Goal: Transaction & Acquisition: Book appointment/travel/reservation

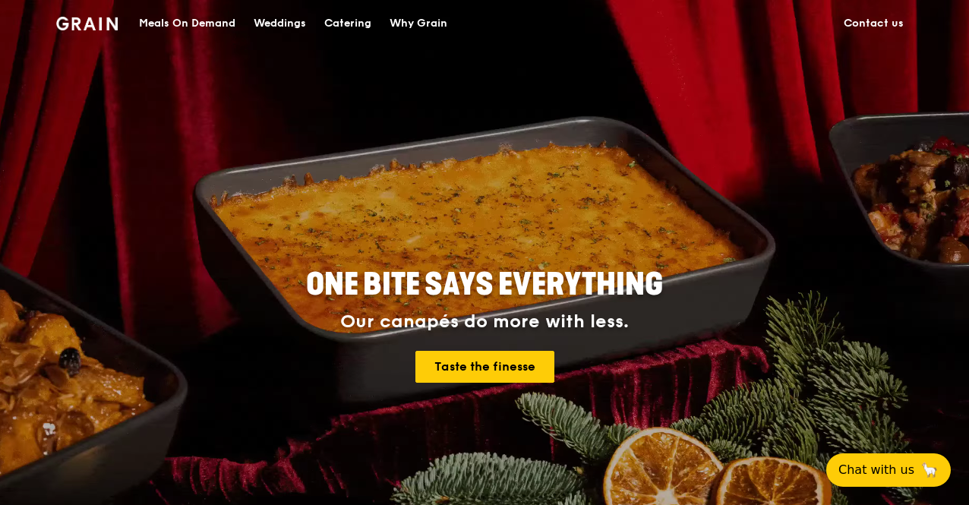
click at [330, 24] on div "Catering" at bounding box center [347, 24] width 47 height 46
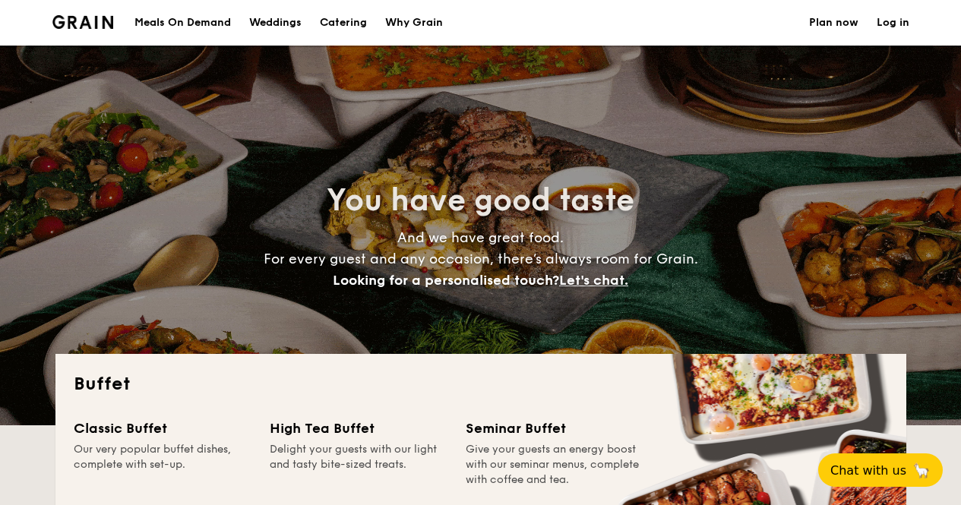
select select
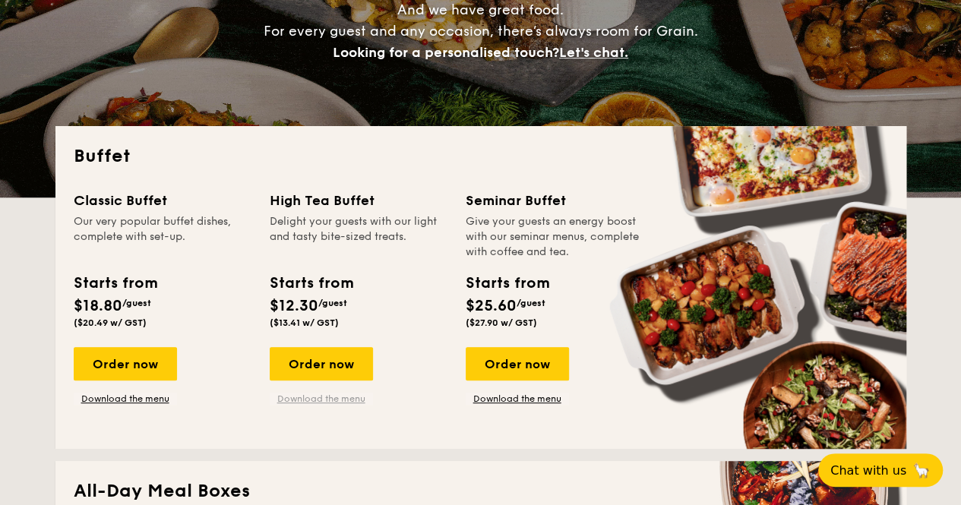
click at [323, 403] on link "Download the menu" at bounding box center [321, 399] width 103 height 12
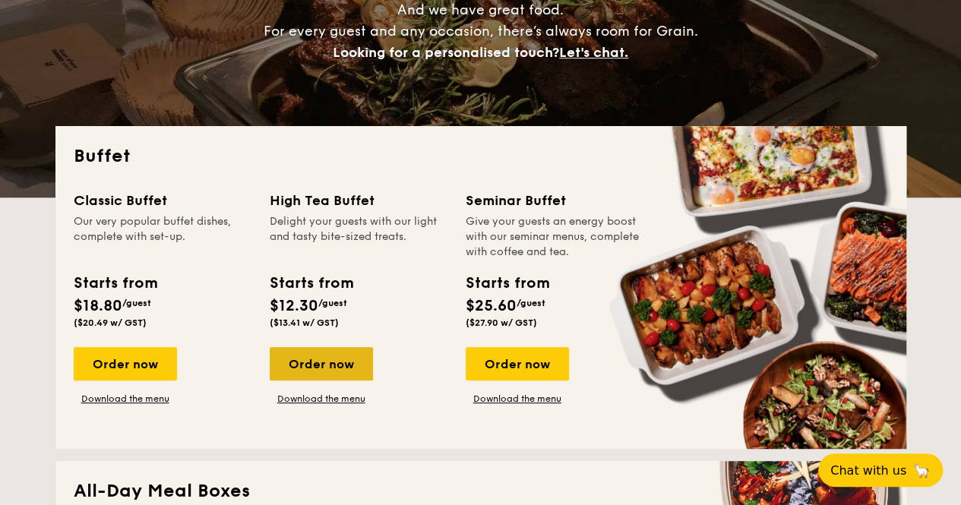
click at [326, 355] on div "Order now" at bounding box center [321, 363] width 103 height 33
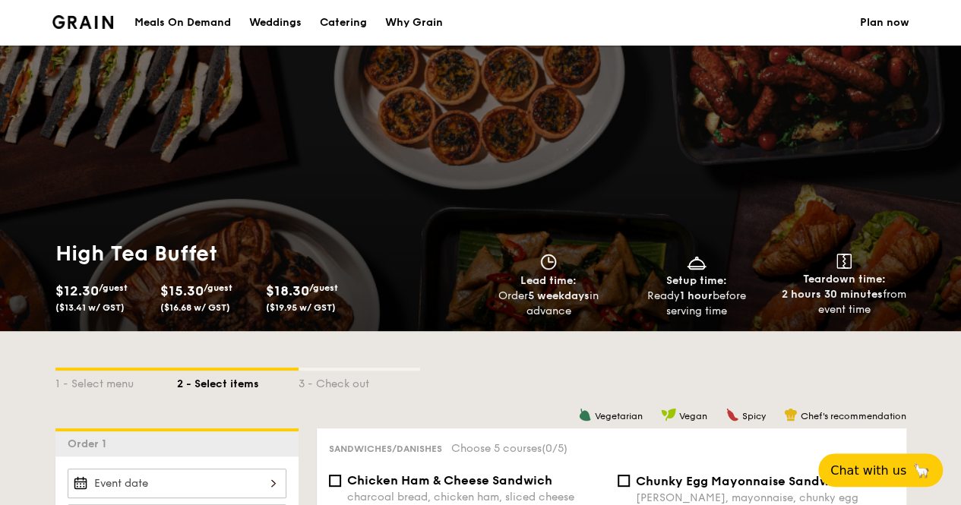
scroll to position [228, 0]
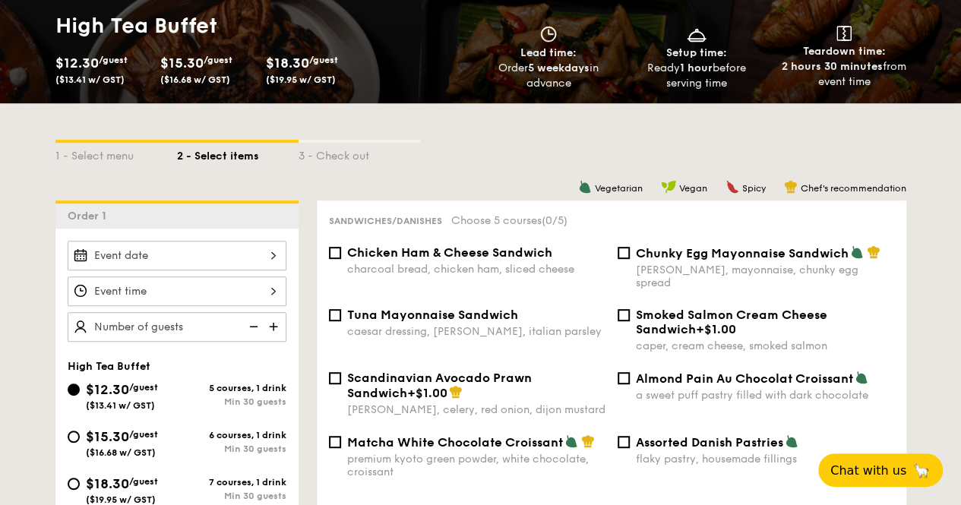
click at [190, 254] on div at bounding box center [177, 256] width 219 height 30
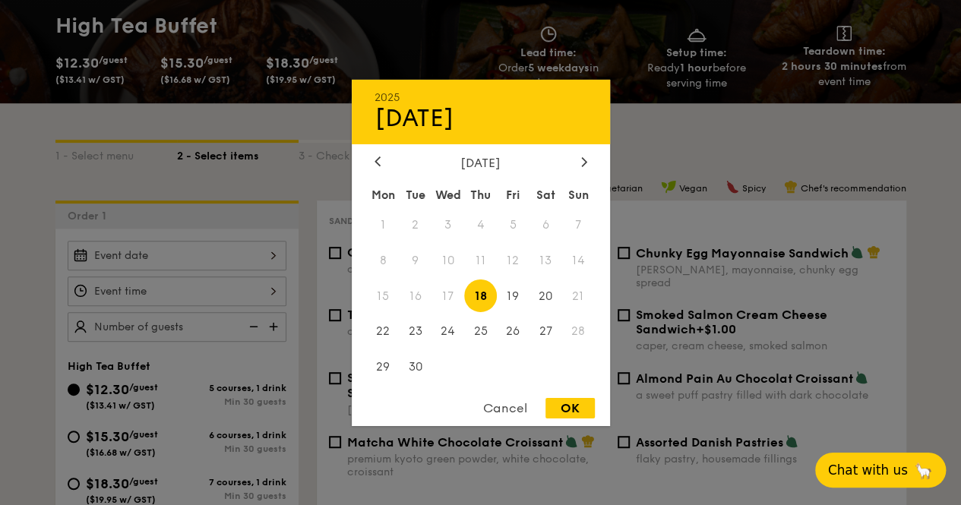
click at [873, 471] on span "Chat with us" at bounding box center [868, 470] width 80 height 15
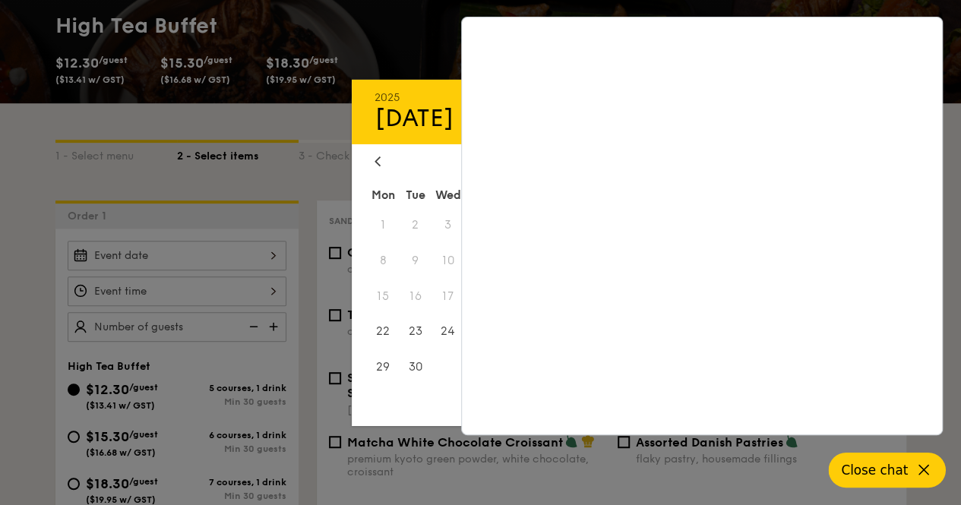
click at [927, 463] on icon at bounding box center [923, 470] width 18 height 18
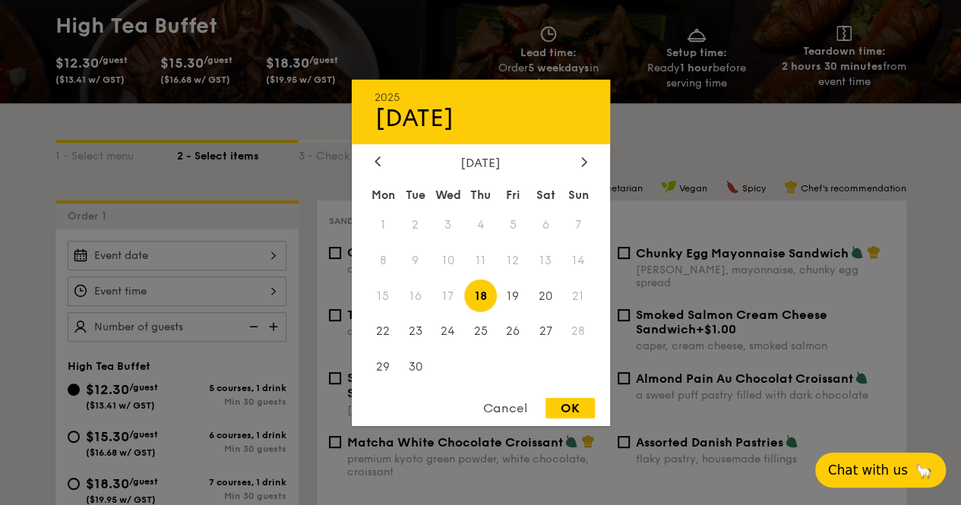
click at [377, 152] on div "2025 Sep [DATE] Tue Wed Thu Fri Sat Sun 1 2 3 4 5 6 7 8 9 10 11 12 13 14 15 16 …" at bounding box center [481, 252] width 258 height 346
click at [376, 156] on icon at bounding box center [377, 161] width 6 height 10
click at [575, 158] on div "[DATE]" at bounding box center [480, 162] width 213 height 14
click at [580, 157] on div at bounding box center [584, 162] width 14 height 14
click at [497, 407] on div "Cancel" at bounding box center [505, 408] width 74 height 21
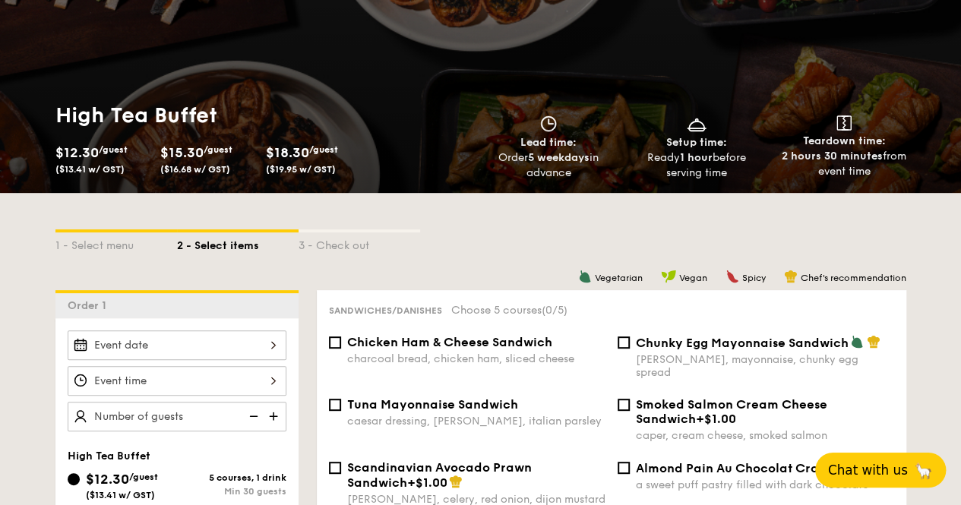
scroll to position [0, 0]
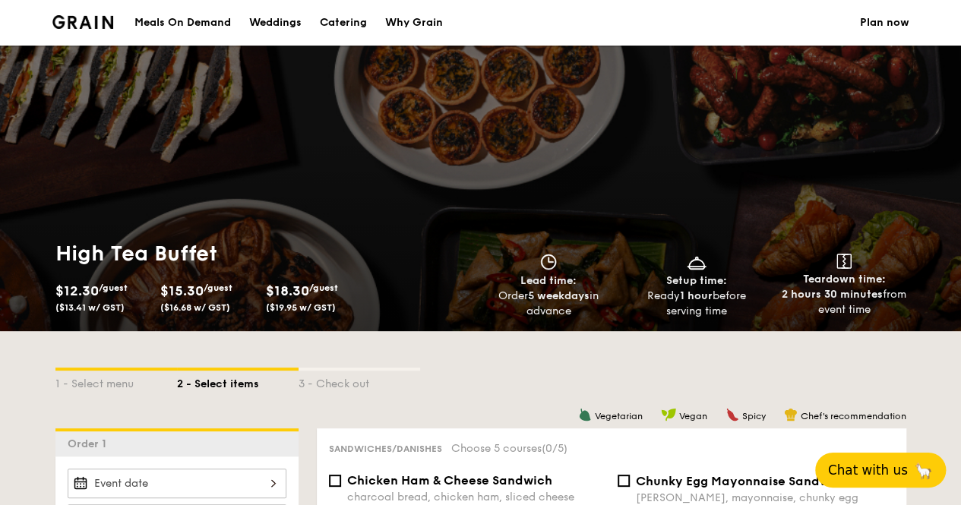
click at [334, 22] on div "Catering" at bounding box center [343, 23] width 47 height 46
select select
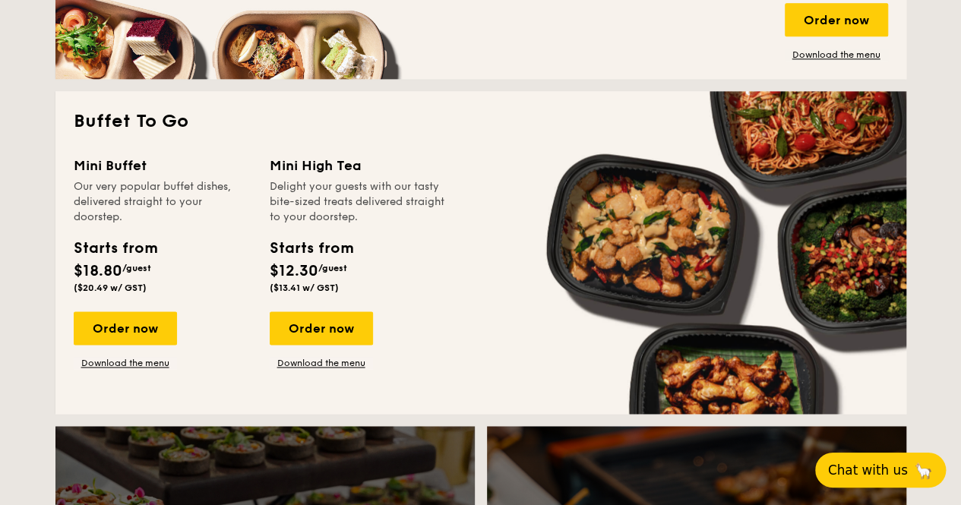
scroll to position [911, 0]
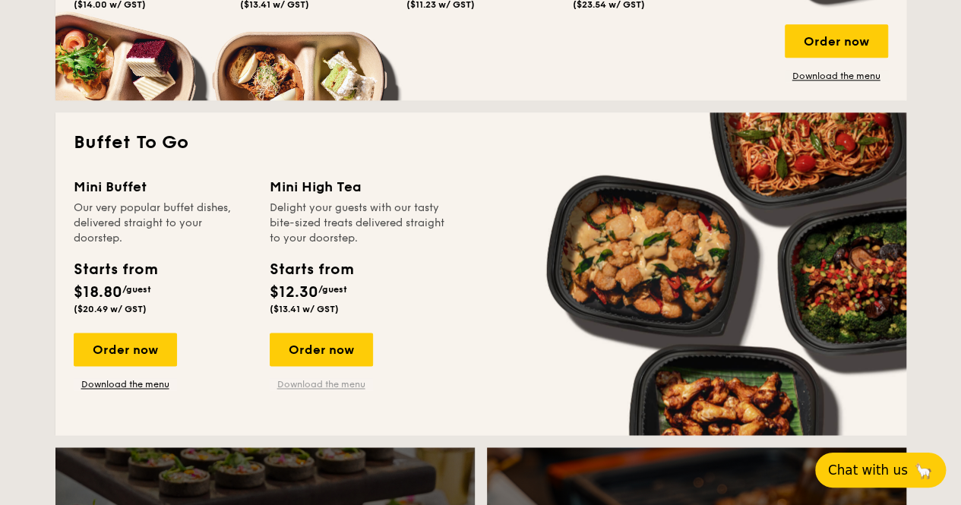
click at [343, 385] on link "Download the menu" at bounding box center [321, 384] width 103 height 12
click at [340, 350] on div "Order now" at bounding box center [321, 349] width 103 height 33
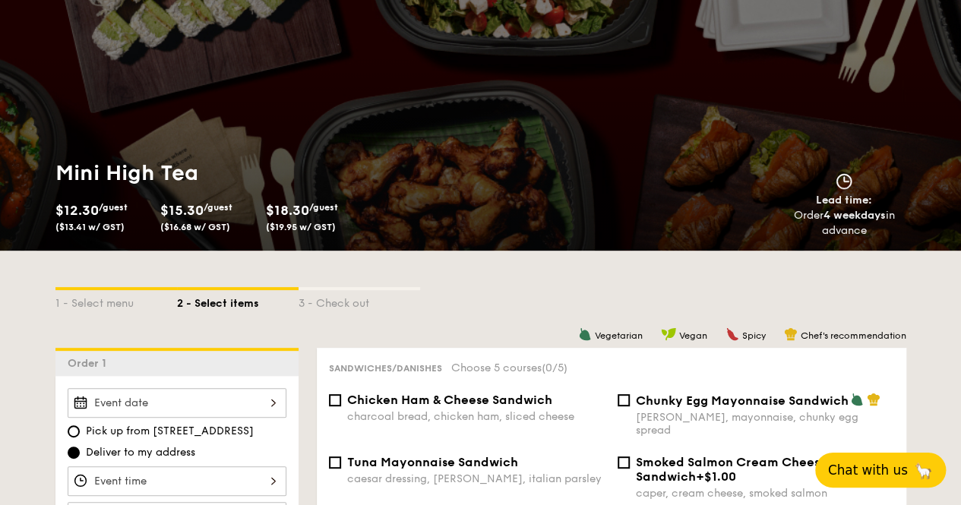
scroll to position [228, 0]
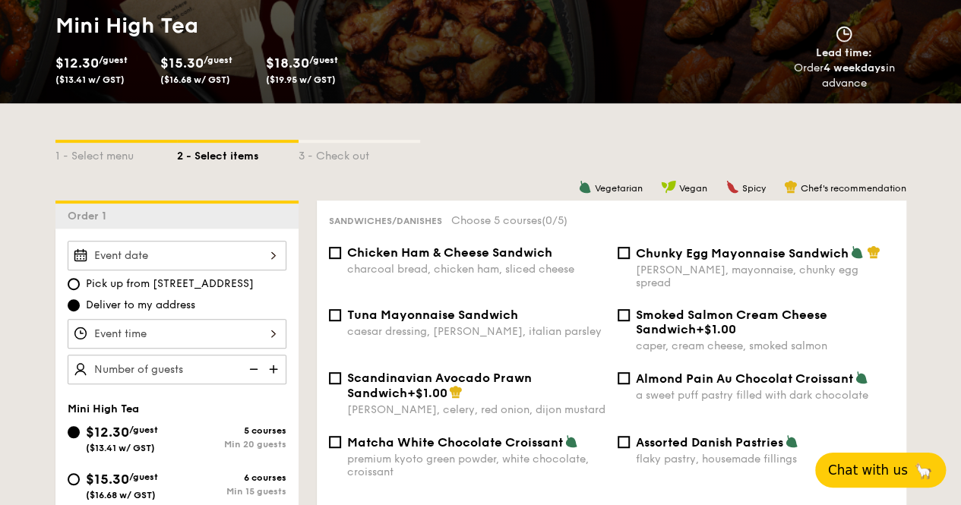
click at [172, 259] on div at bounding box center [177, 256] width 219 height 30
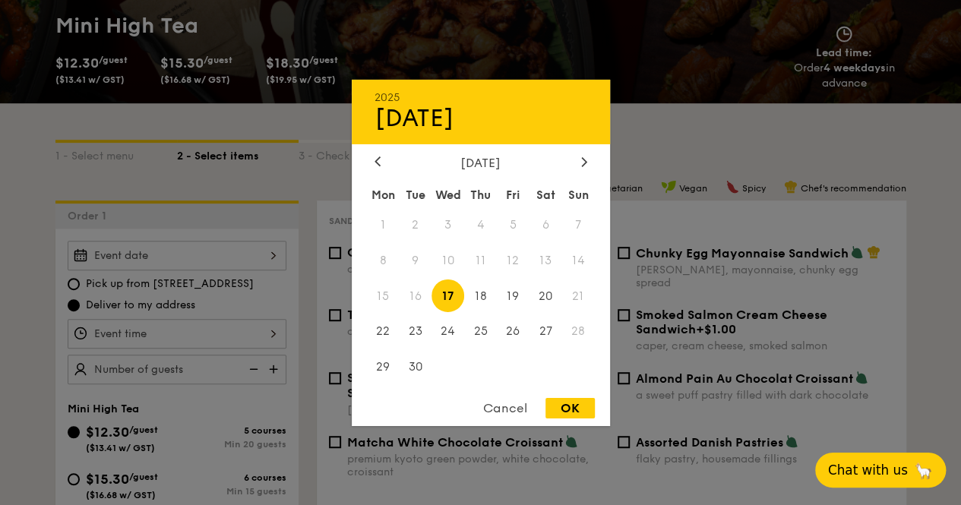
click at [506, 406] on div "Cancel" at bounding box center [505, 408] width 74 height 21
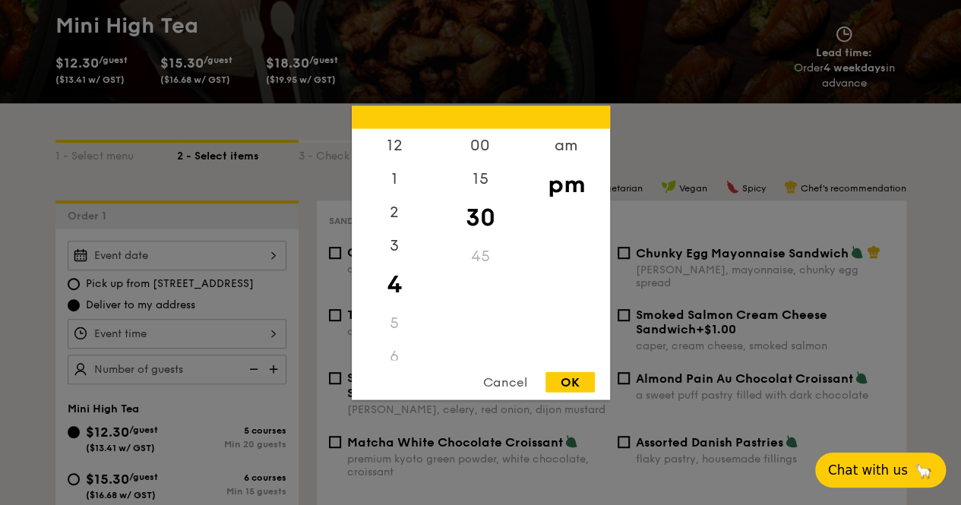
click at [189, 335] on div "12 1 2 3 4 5 6 7 8 9 10 11 00 15 30 45 am pm Cancel OK" at bounding box center [177, 334] width 219 height 30
click at [480, 148] on div "00" at bounding box center [480, 150] width 86 height 44
click at [567, 378] on div "OK" at bounding box center [569, 381] width 49 height 21
type input "4:00PM"
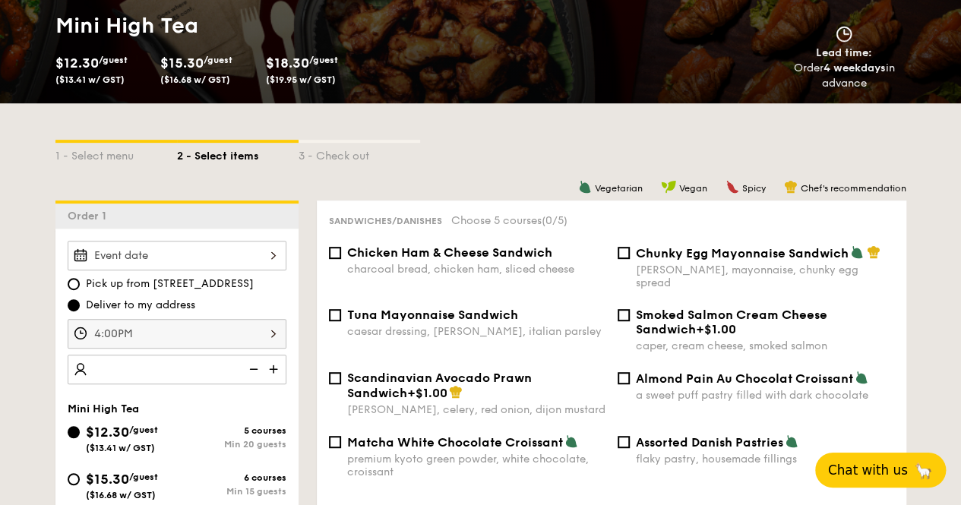
click at [277, 367] on img at bounding box center [275, 369] width 23 height 29
click at [273, 366] on img at bounding box center [275, 369] width 23 height 29
click at [255, 364] on img at bounding box center [252, 369] width 23 height 29
type input "20 guests"
click at [255, 364] on img at bounding box center [252, 369] width 23 height 29
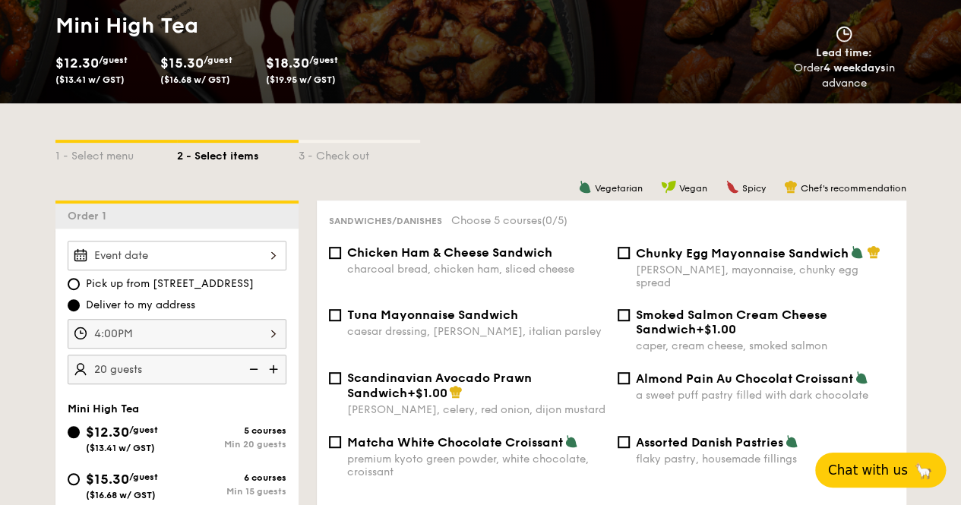
click at [254, 363] on img at bounding box center [252, 369] width 23 height 29
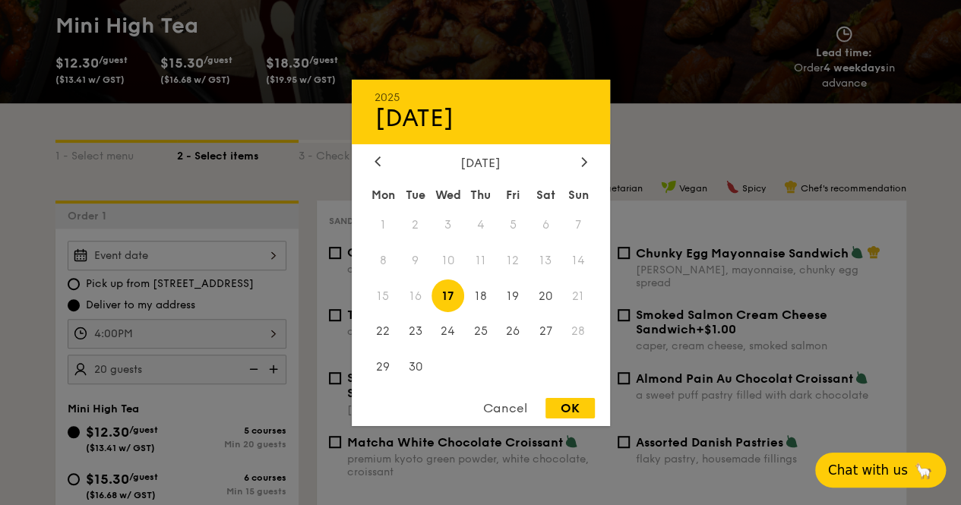
click at [170, 246] on div "2025 Sep [DATE] Tue Wed Thu Fri Sat Sun 1 2 3 4 5 6 7 8 9 10 11 12 13 14 15 16 …" at bounding box center [177, 256] width 219 height 30
click at [472, 297] on span "18" at bounding box center [480, 295] width 33 height 33
click at [450, 294] on span "17" at bounding box center [447, 295] width 33 height 33
click at [560, 412] on div "OK" at bounding box center [569, 408] width 49 height 21
type input "[DATE]"
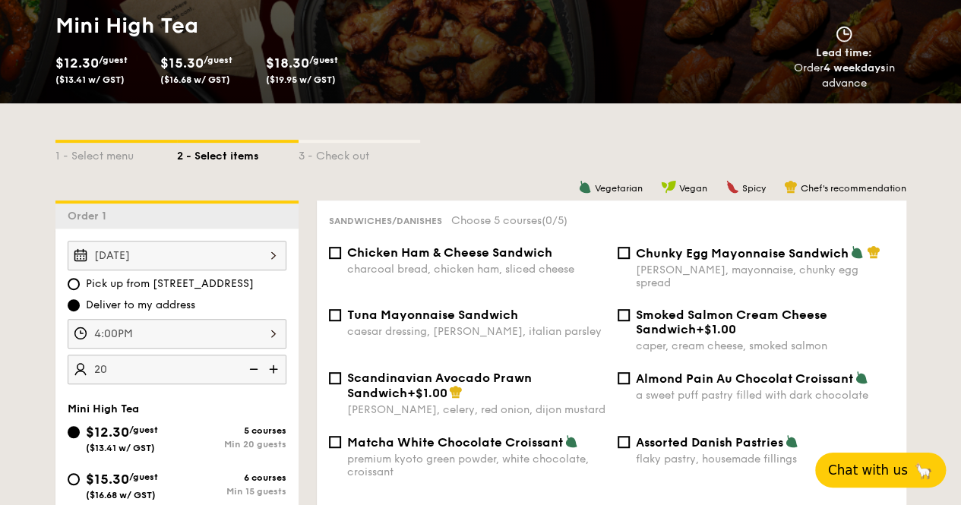
type input "20 guests"
click at [254, 364] on img at bounding box center [252, 369] width 23 height 29
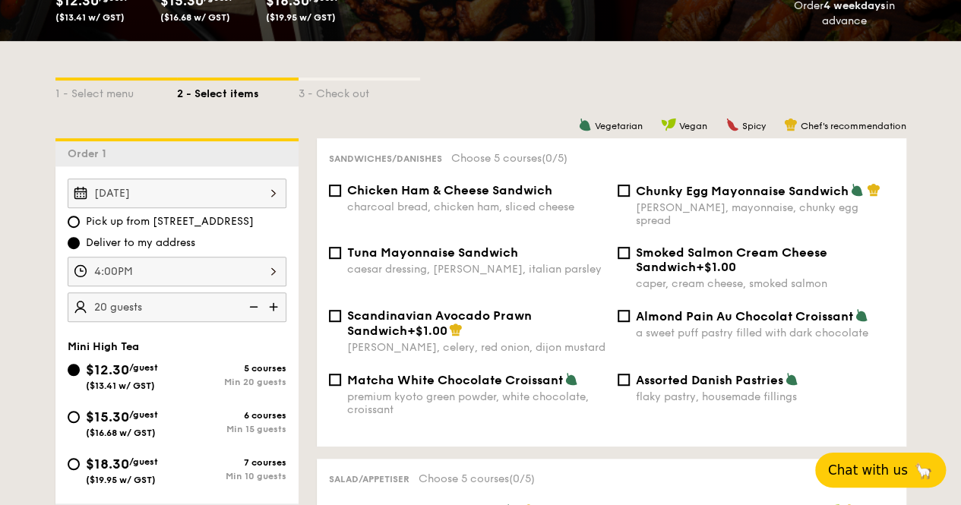
scroll to position [380, 0]
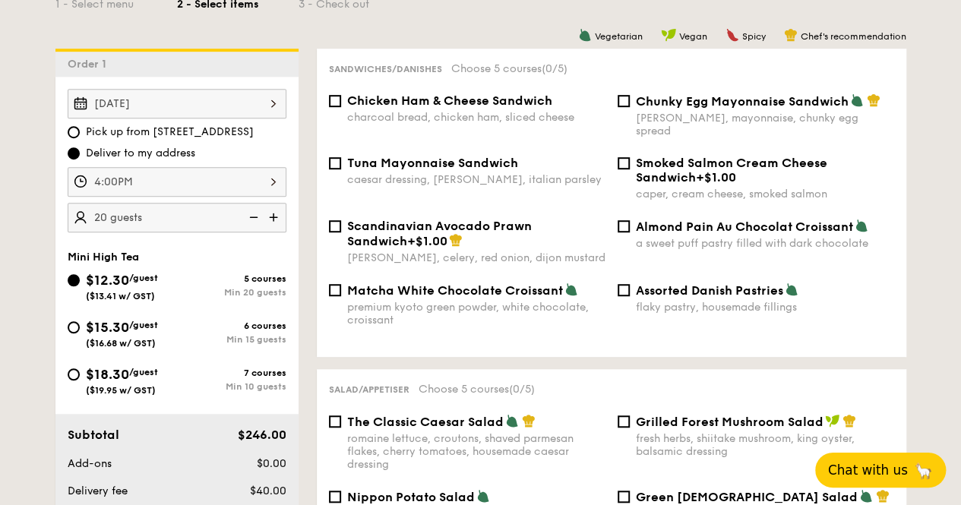
click at [251, 210] on img at bounding box center [252, 217] width 23 height 29
click at [74, 371] on input "$18.30 /guest ($19.95 w/ GST) 7 courses Min 10 guests" at bounding box center [74, 374] width 12 height 12
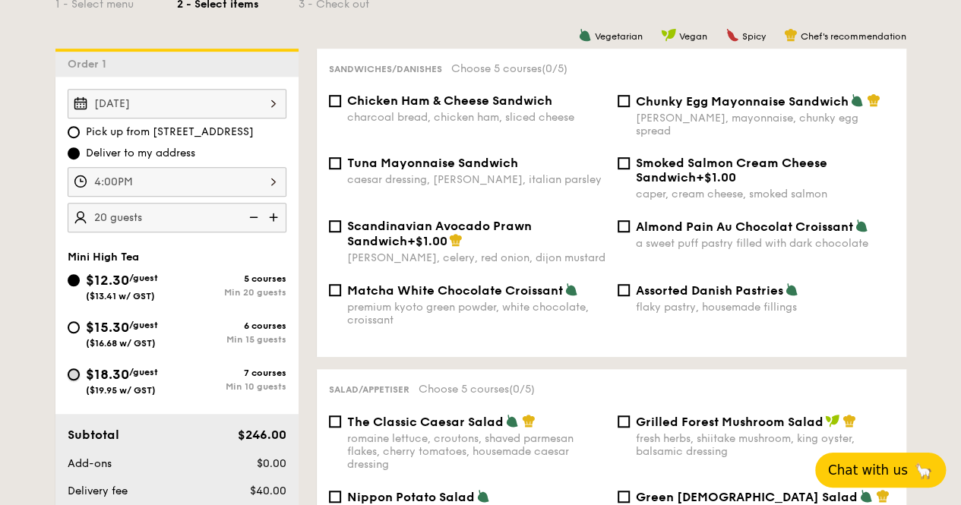
radio input "true"
click at [247, 216] on img at bounding box center [252, 217] width 23 height 29
click at [249, 214] on img at bounding box center [252, 217] width 23 height 29
click at [276, 216] on img at bounding box center [275, 217] width 23 height 29
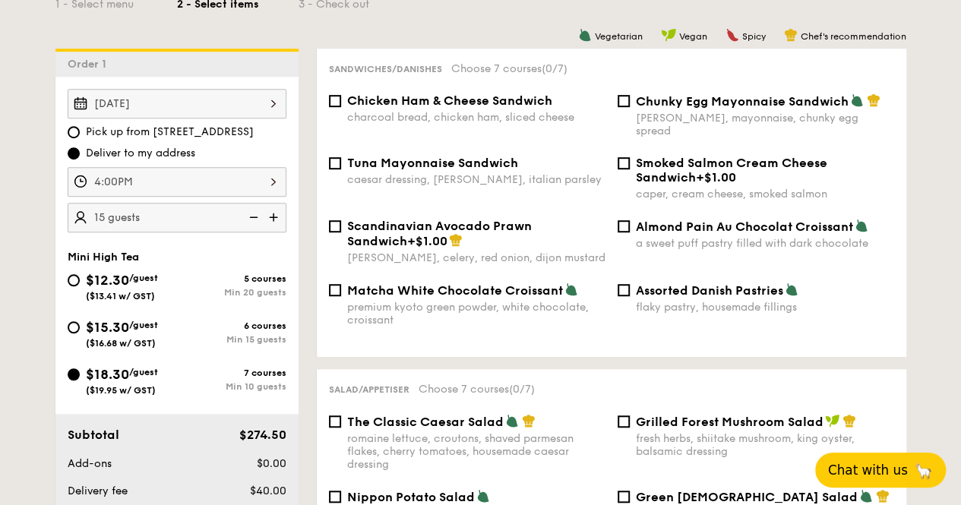
click at [252, 214] on img at bounding box center [252, 217] width 23 height 29
click at [267, 216] on img at bounding box center [275, 217] width 23 height 29
type input "15 guests"
click at [83, 325] on div "$15.30 /guest ($16.68 w/ GST)" at bounding box center [122, 333] width 109 height 32
click at [80, 325] on input "$15.30 /guest ($16.68 w/ GST) 6 courses Min 15 guests" at bounding box center [74, 327] width 12 height 12
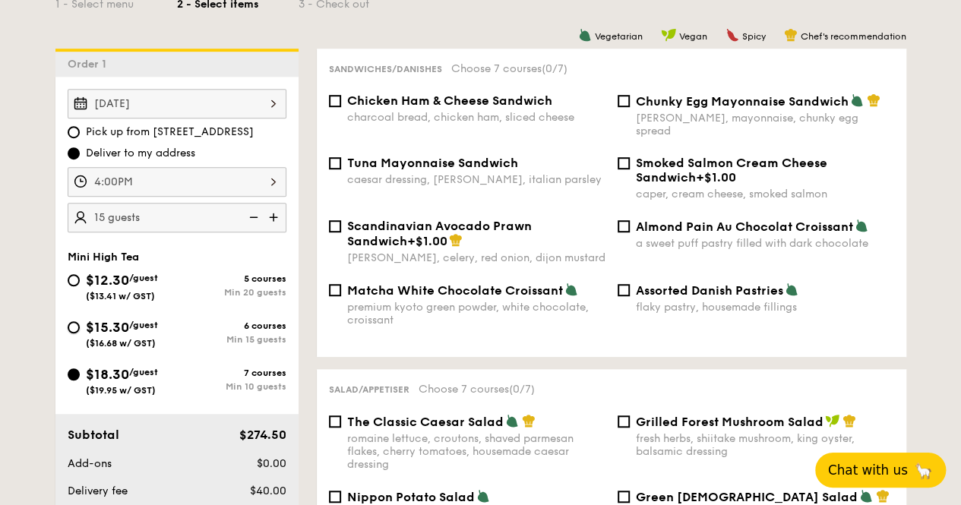
radio input "true"
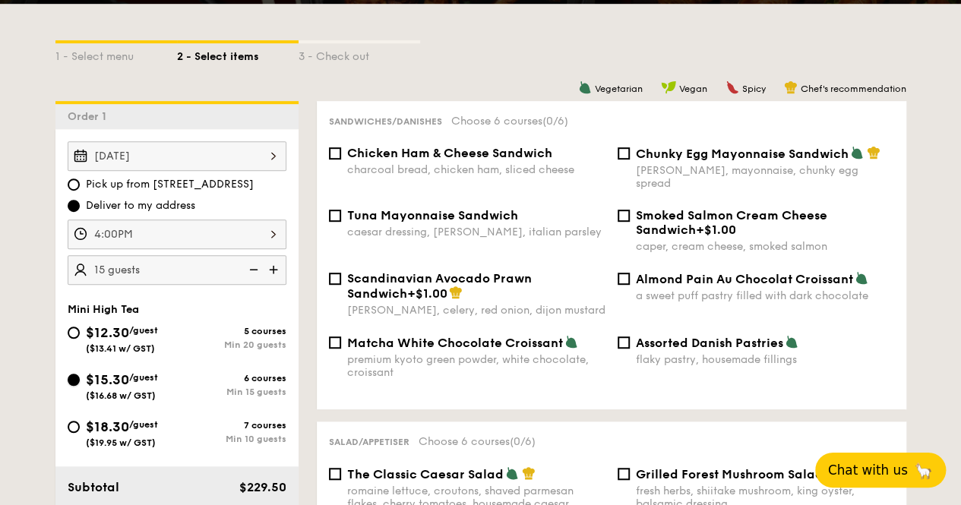
scroll to position [304, 0]
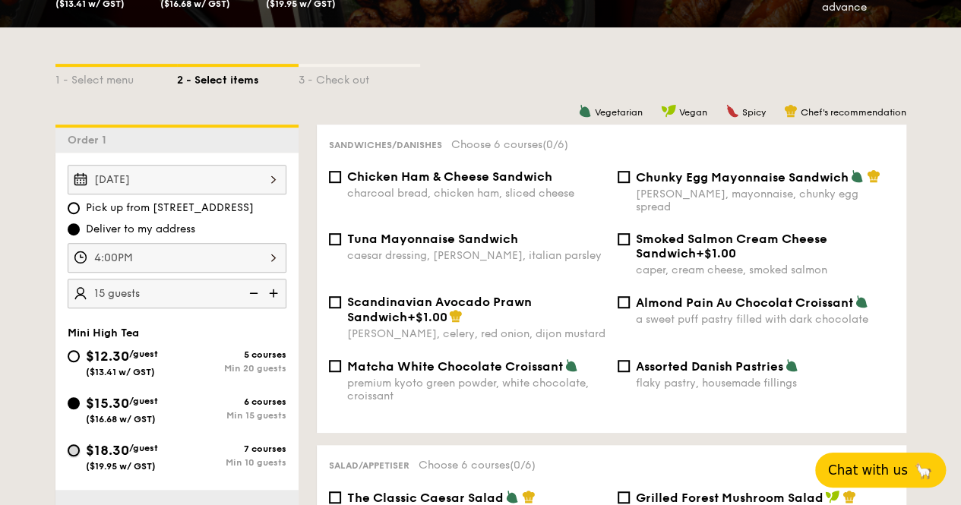
click at [72, 450] on input "$18.30 /guest ($19.95 w/ GST) 7 courses Min 10 guests" at bounding box center [74, 450] width 12 height 12
radio input "true"
click at [254, 291] on img at bounding box center [252, 293] width 23 height 29
click at [279, 290] on img at bounding box center [275, 293] width 23 height 29
type input "15 guests"
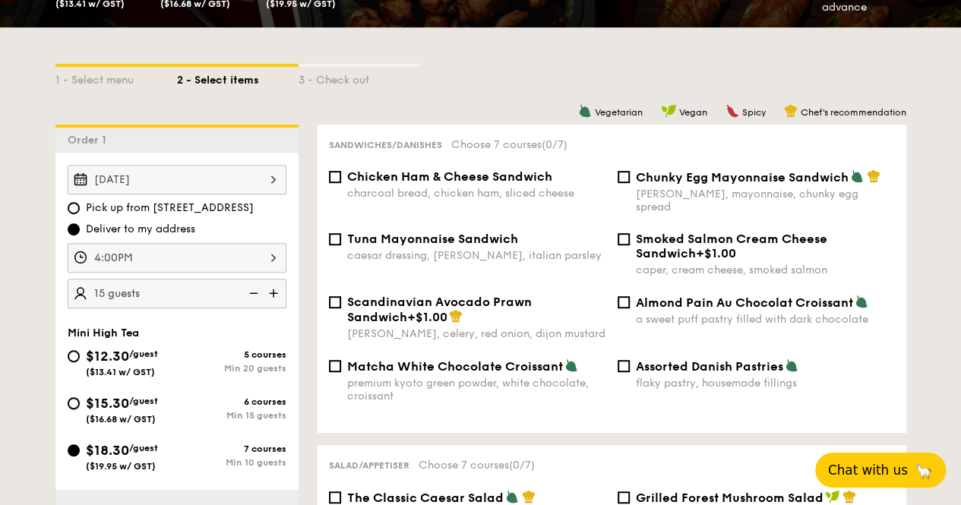
drag, startPoint x: 74, startPoint y: 398, endPoint x: 108, endPoint y: 393, distance: 33.8
click at [76, 399] on input "$15.30 /guest ($16.68 w/ GST) 6 courses Min 15 guests" at bounding box center [74, 403] width 12 height 12
radio input "true"
click at [256, 296] on img at bounding box center [252, 293] width 23 height 29
click at [74, 450] on input "$18.30 /guest ($19.95 w/ GST) 7 courses Min 10 guests" at bounding box center [74, 450] width 12 height 12
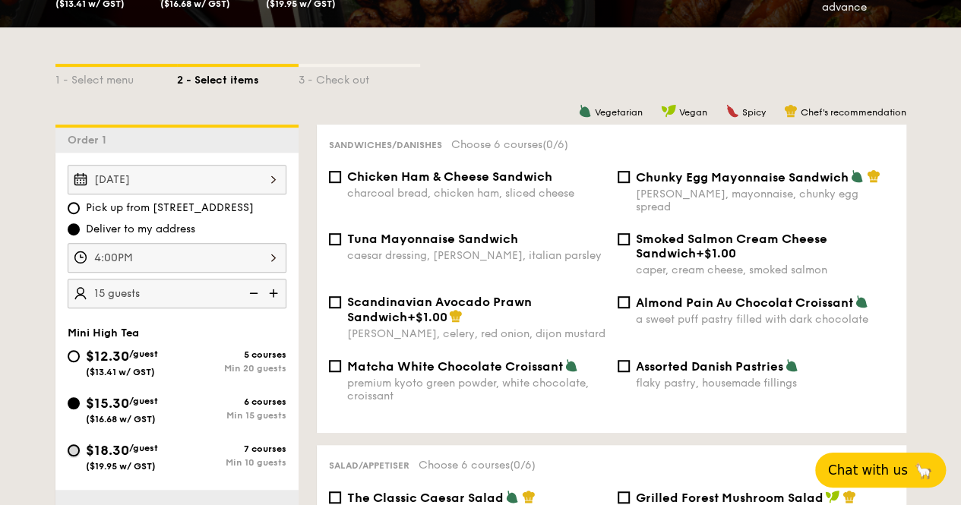
radio input "true"
click at [256, 295] on img at bounding box center [252, 293] width 23 height 29
click at [257, 292] on img at bounding box center [252, 293] width 23 height 29
click at [276, 292] on img at bounding box center [275, 293] width 23 height 29
click at [249, 288] on img at bounding box center [252, 293] width 23 height 29
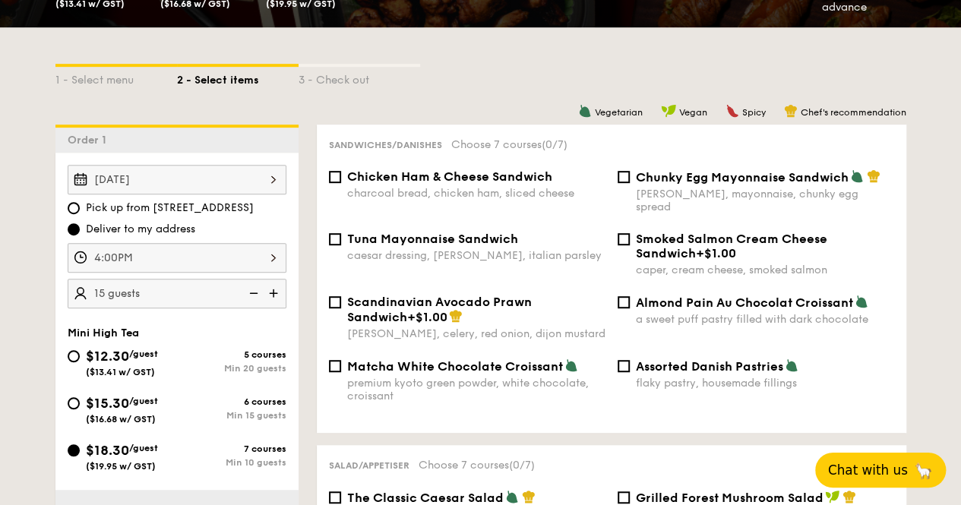
type input "10 guests"
click at [68, 398] on input "$15.30 /guest ($16.68 w/ GST) 6 courses Min 15 guests" at bounding box center [74, 403] width 12 height 12
radio input "true"
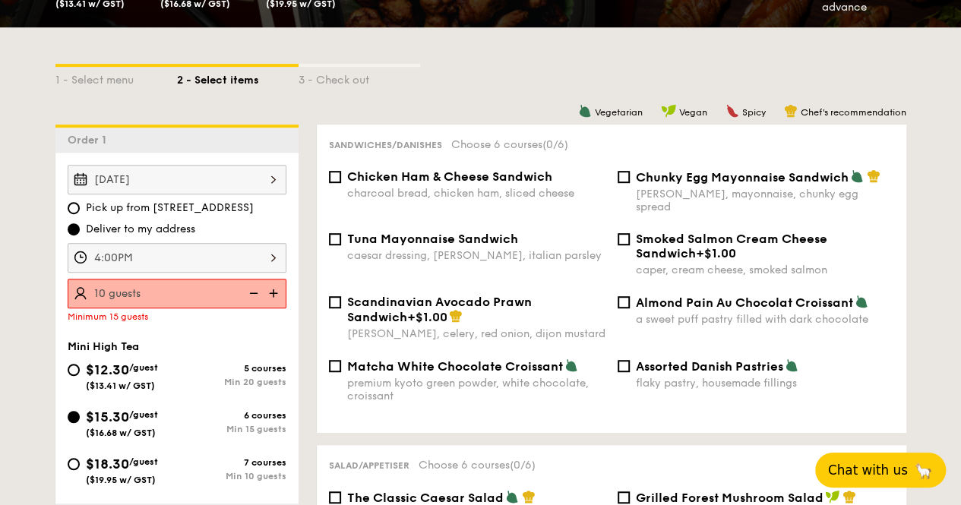
click at [273, 288] on img at bounding box center [275, 293] width 23 height 29
type input "15 guests"
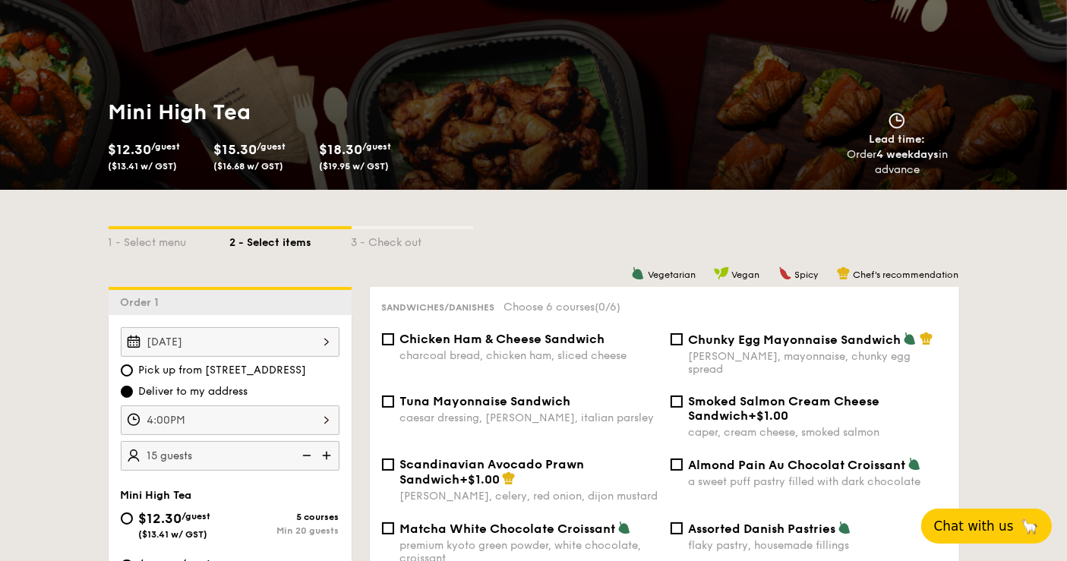
scroll to position [0, 0]
